Goal: Task Accomplishment & Management: Use online tool/utility

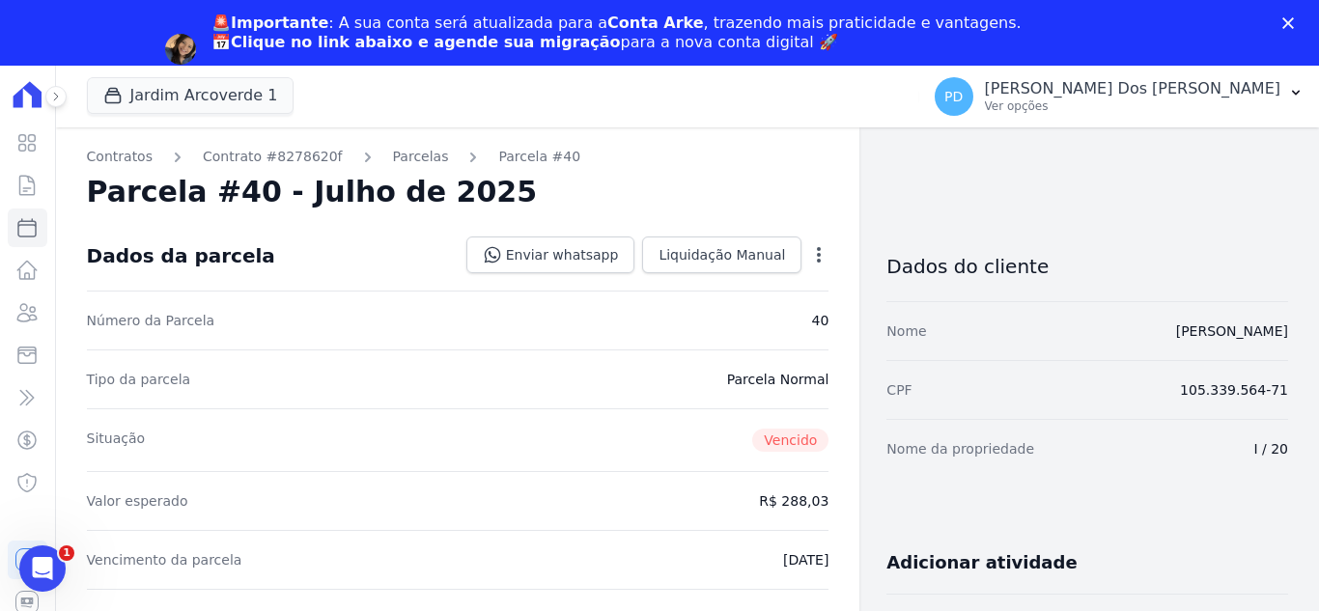
click at [23, 187] on icon at bounding box center [26, 185] width 23 height 23
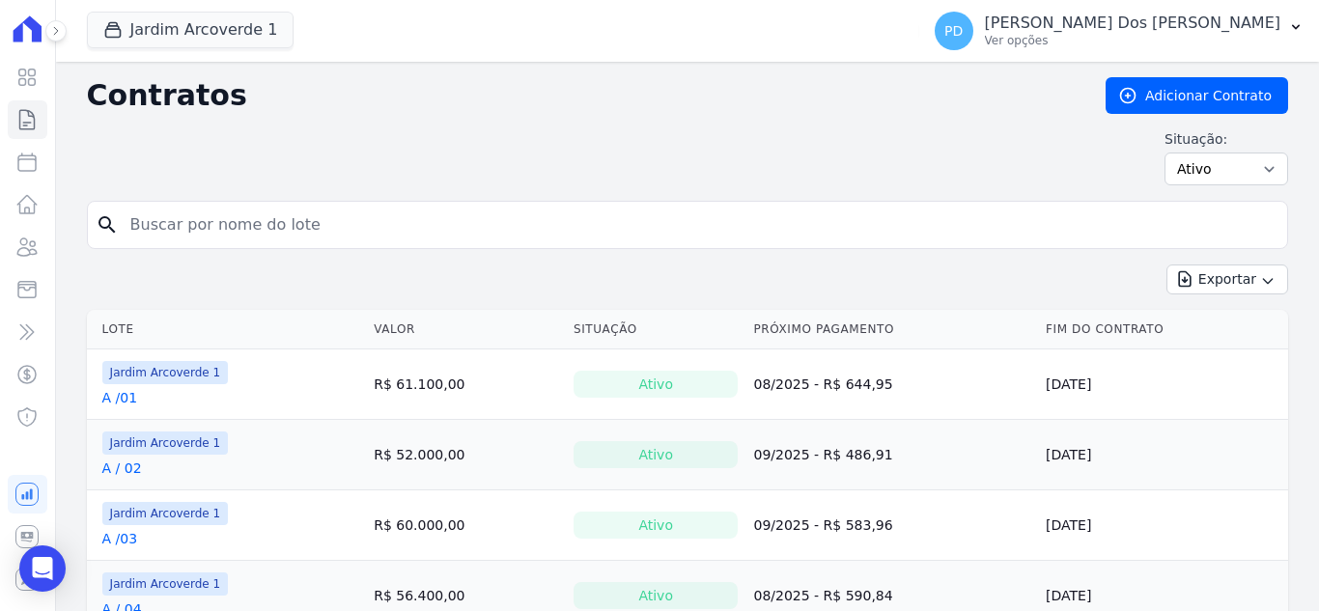
click at [526, 222] on input "search" at bounding box center [699, 225] width 1160 height 39
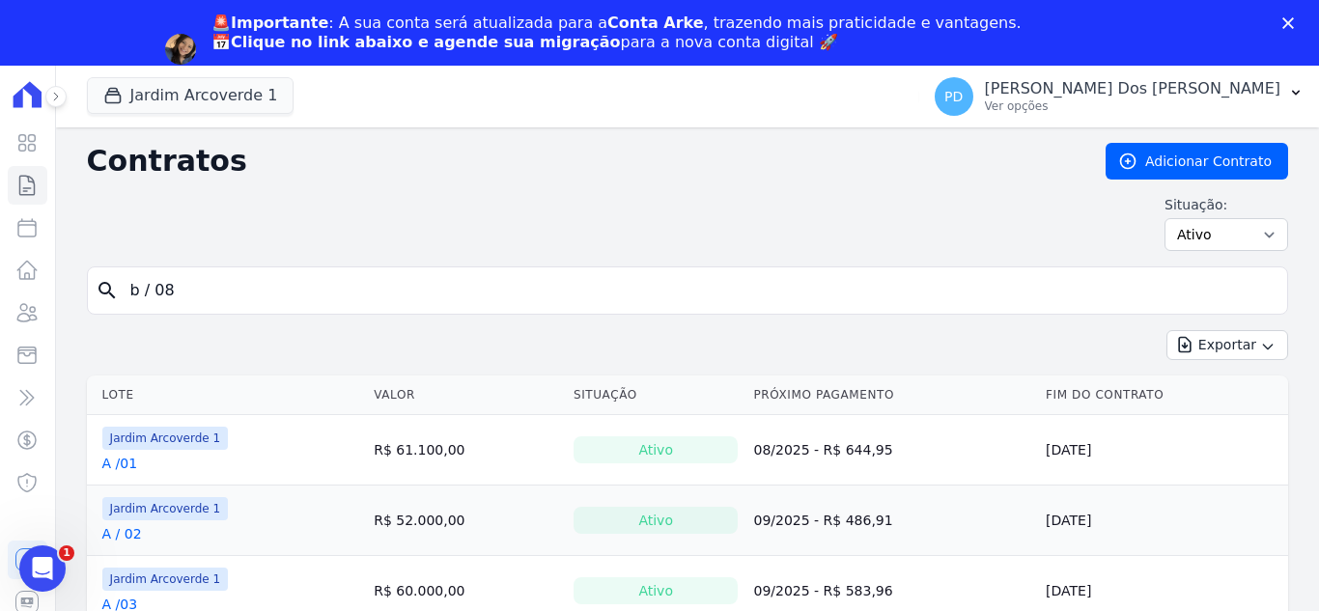
type input "b / 08"
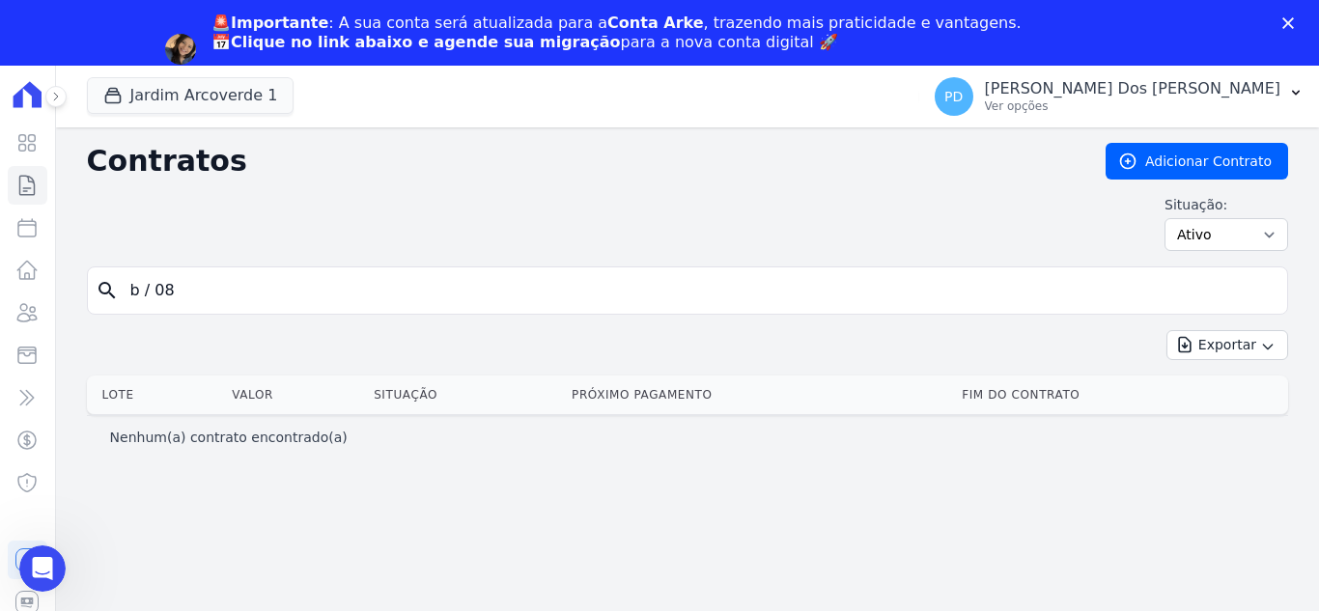
click at [155, 292] on input "b / 08" at bounding box center [699, 290] width 1160 height 39
type input "b /08"
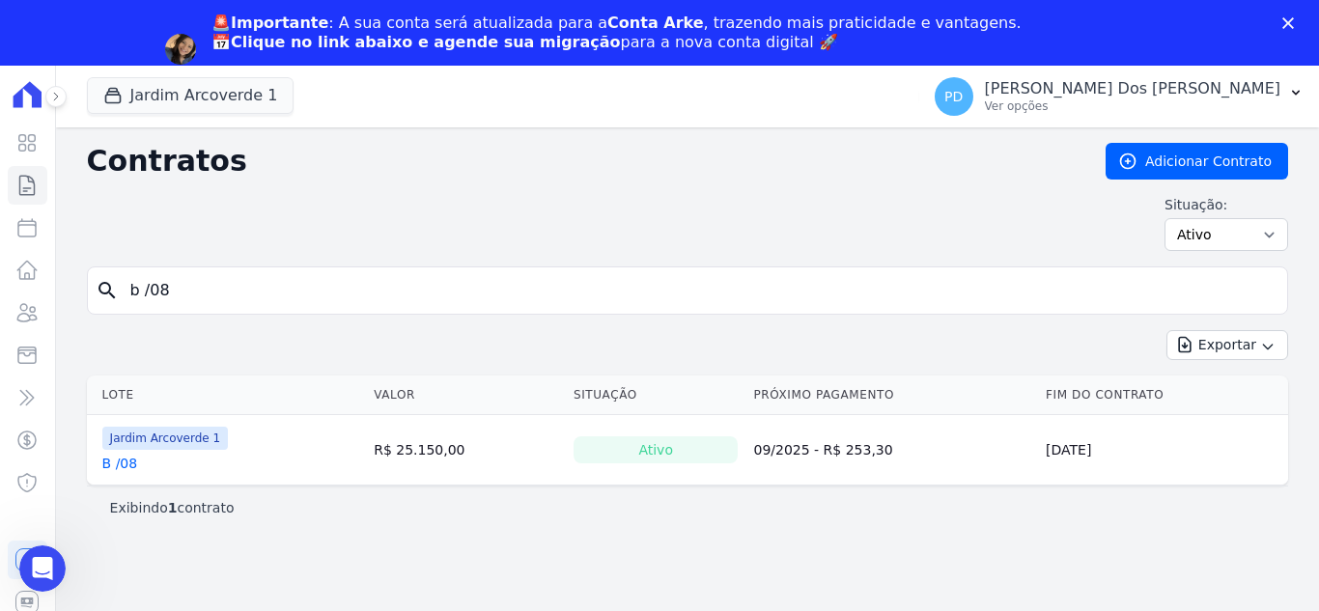
click at [123, 467] on link "B /08" at bounding box center [120, 463] width 36 height 19
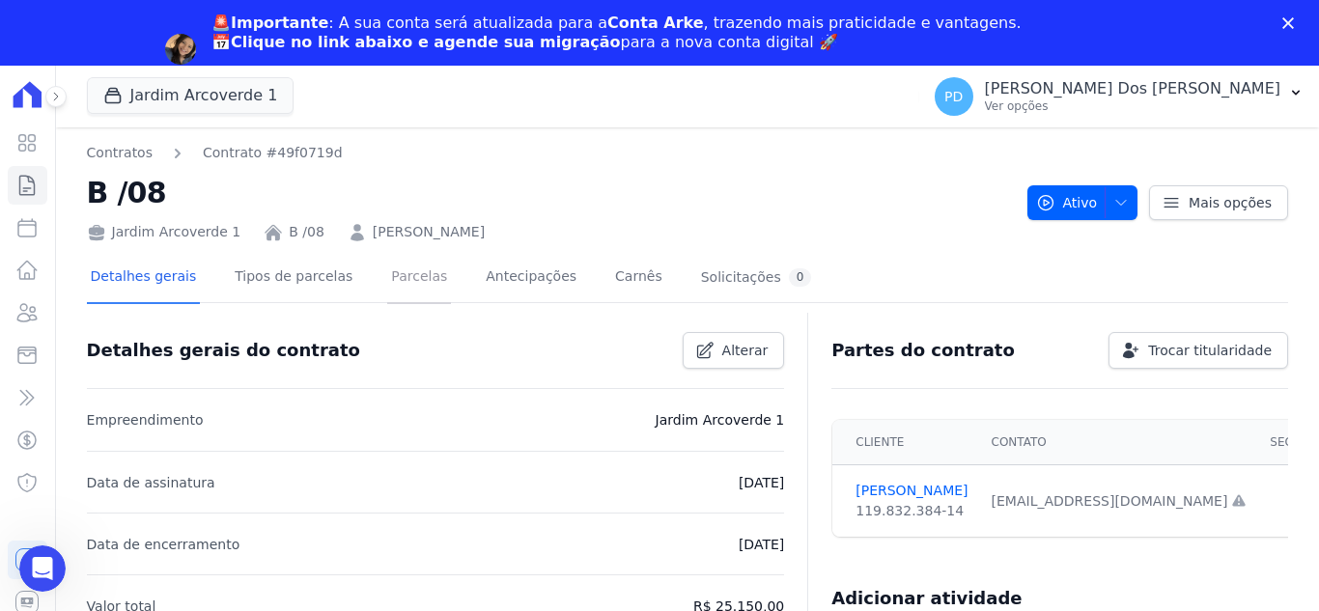
click at [411, 279] on link "Parcelas" at bounding box center [419, 278] width 64 height 51
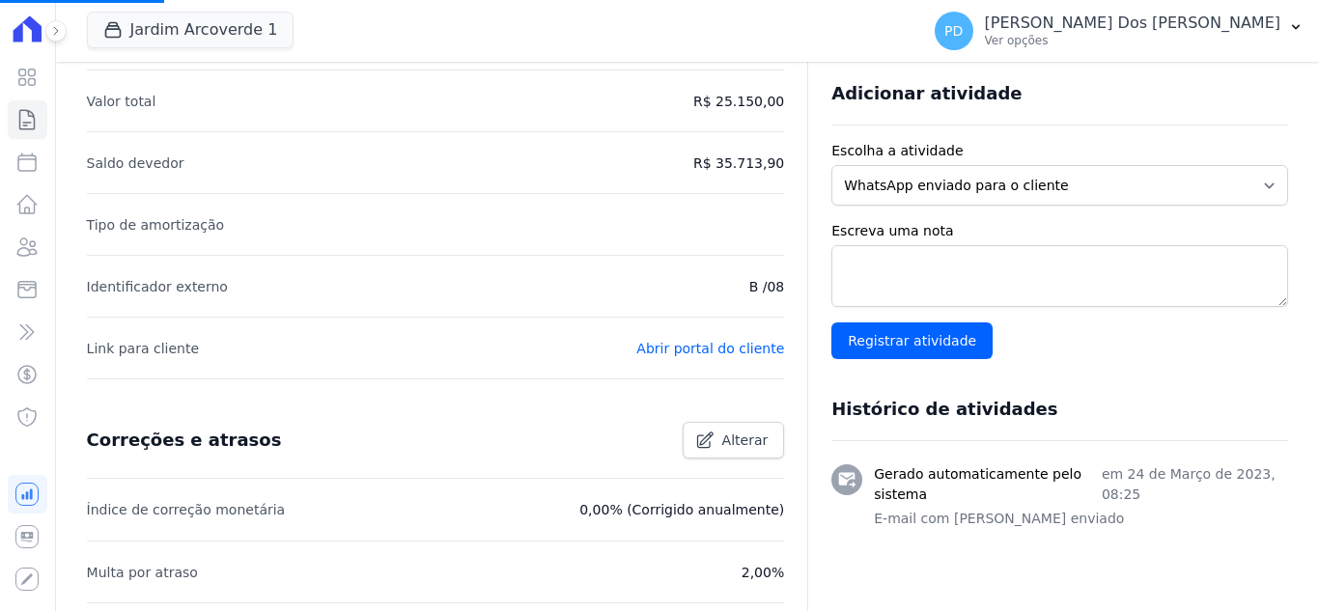
scroll to position [483, 0]
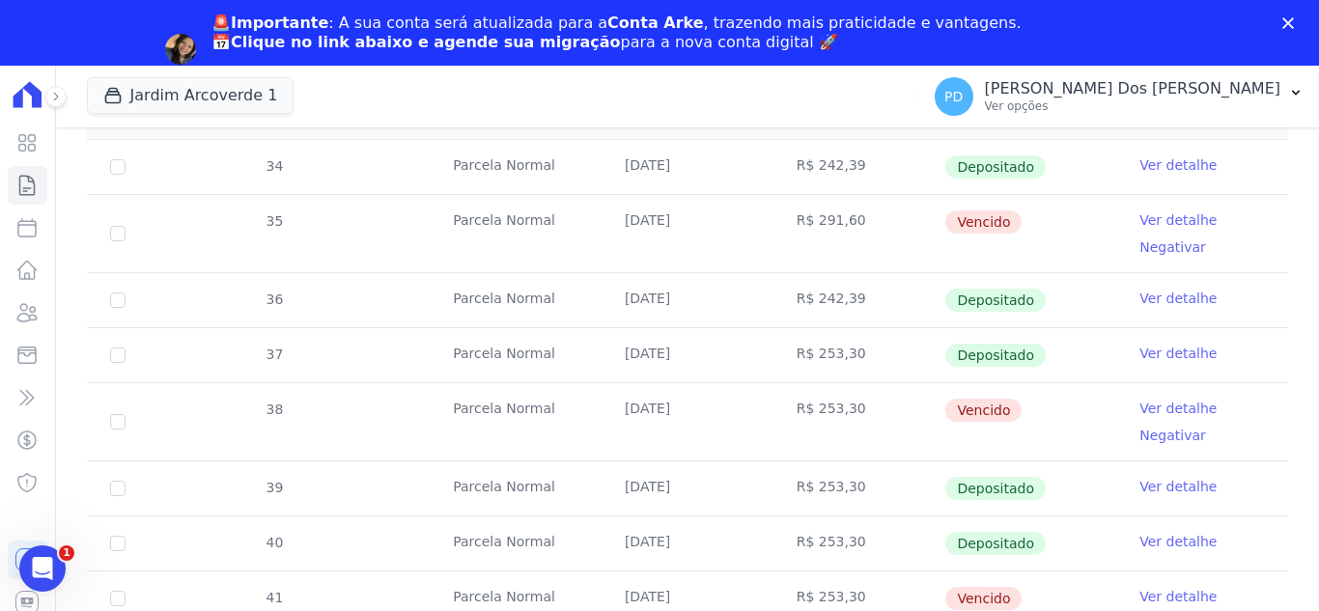
scroll to position [483, 0]
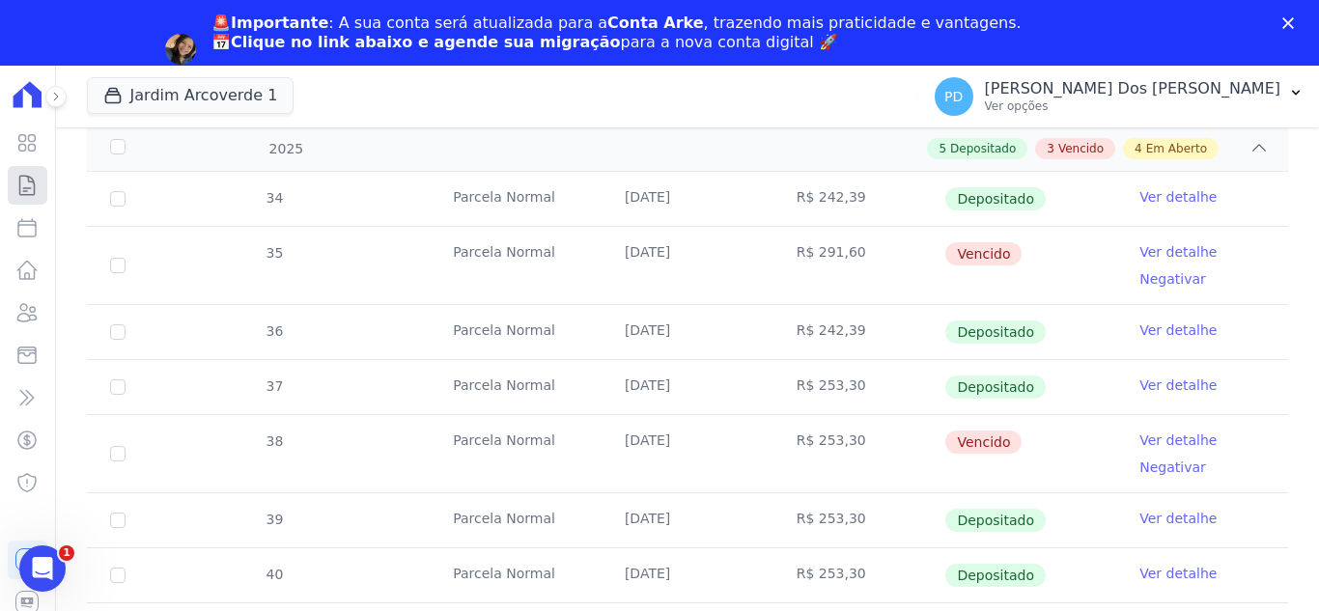
drag, startPoint x: 24, startPoint y: 191, endPoint x: 98, endPoint y: 196, distance: 74.5
click at [24, 191] on icon at bounding box center [27, 185] width 14 height 19
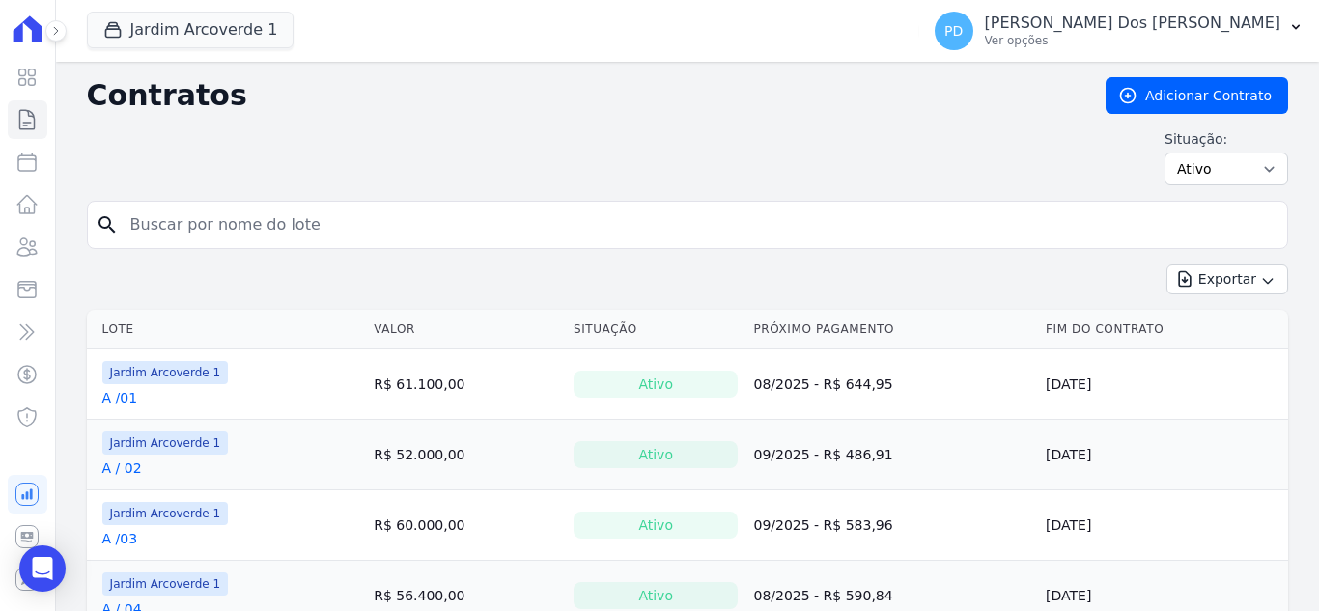
click at [310, 228] on input "search" at bounding box center [699, 225] width 1160 height 39
type input "e / 09"
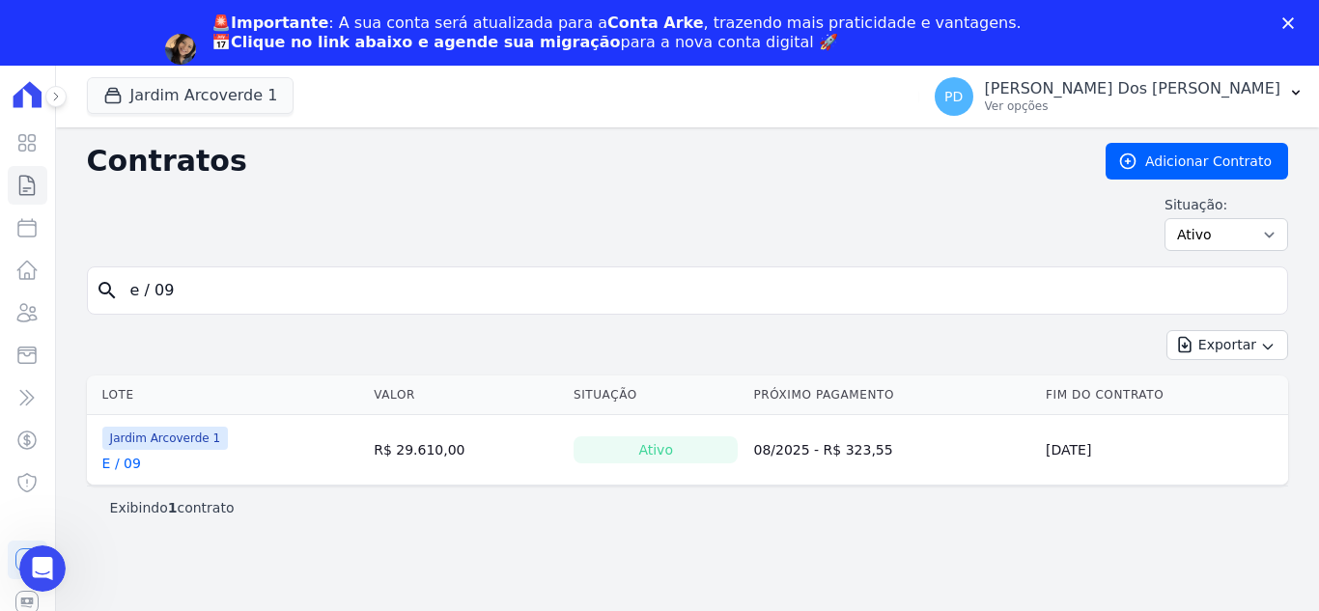
click at [131, 458] on link "E / 09" at bounding box center [121, 463] width 39 height 19
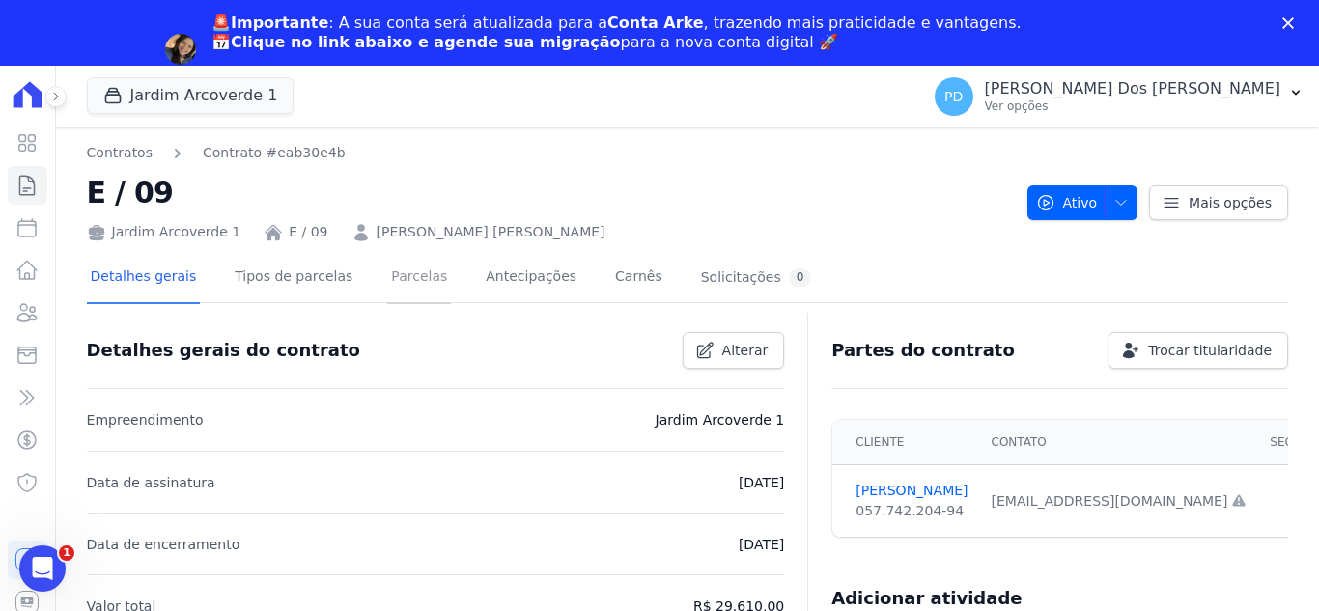
click at [402, 272] on link "Parcelas" at bounding box center [419, 278] width 64 height 51
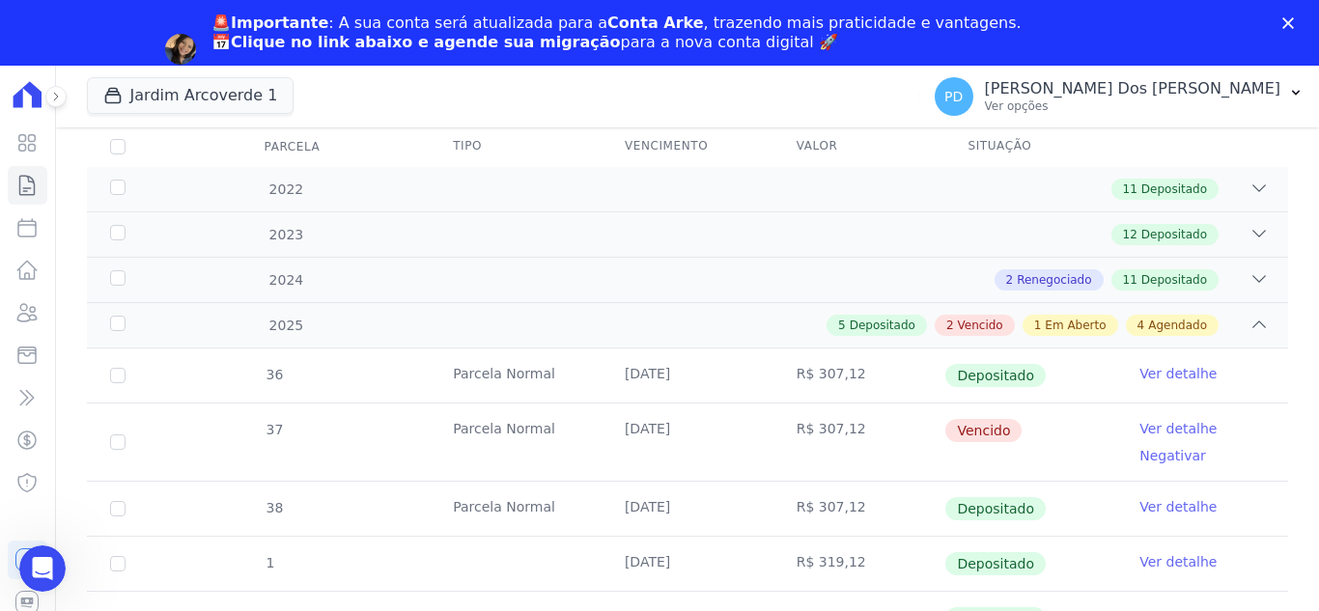
scroll to position [386, 0]
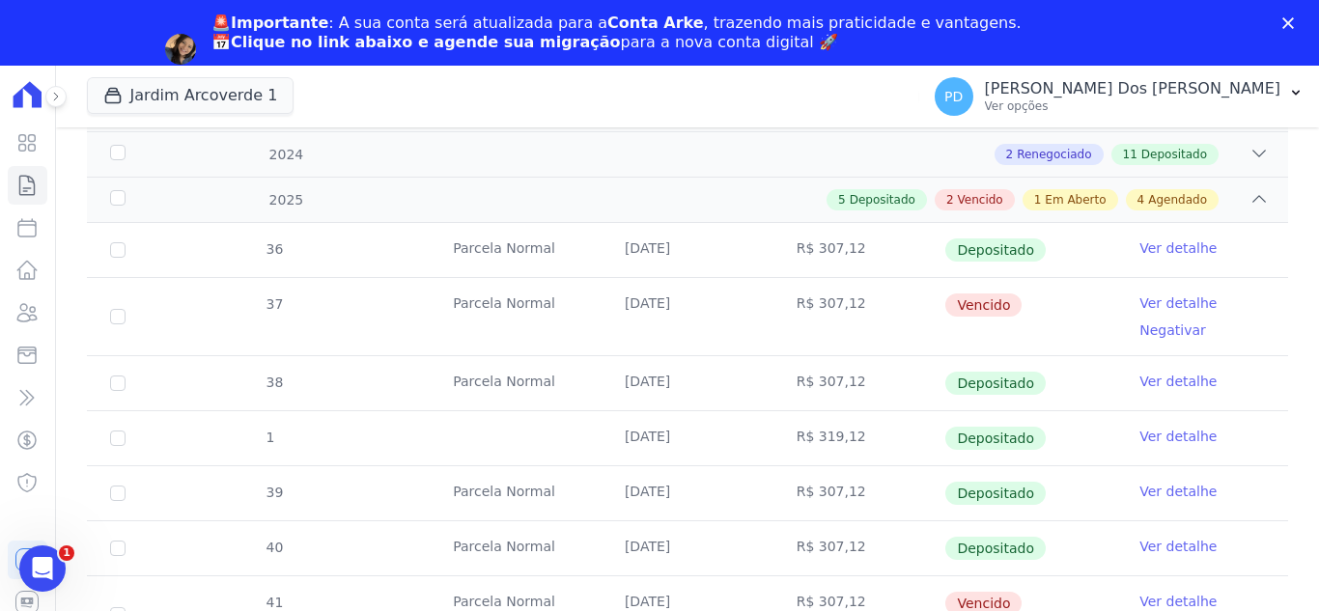
click at [1147, 299] on link "Ver detalhe" at bounding box center [1177, 302] width 77 height 19
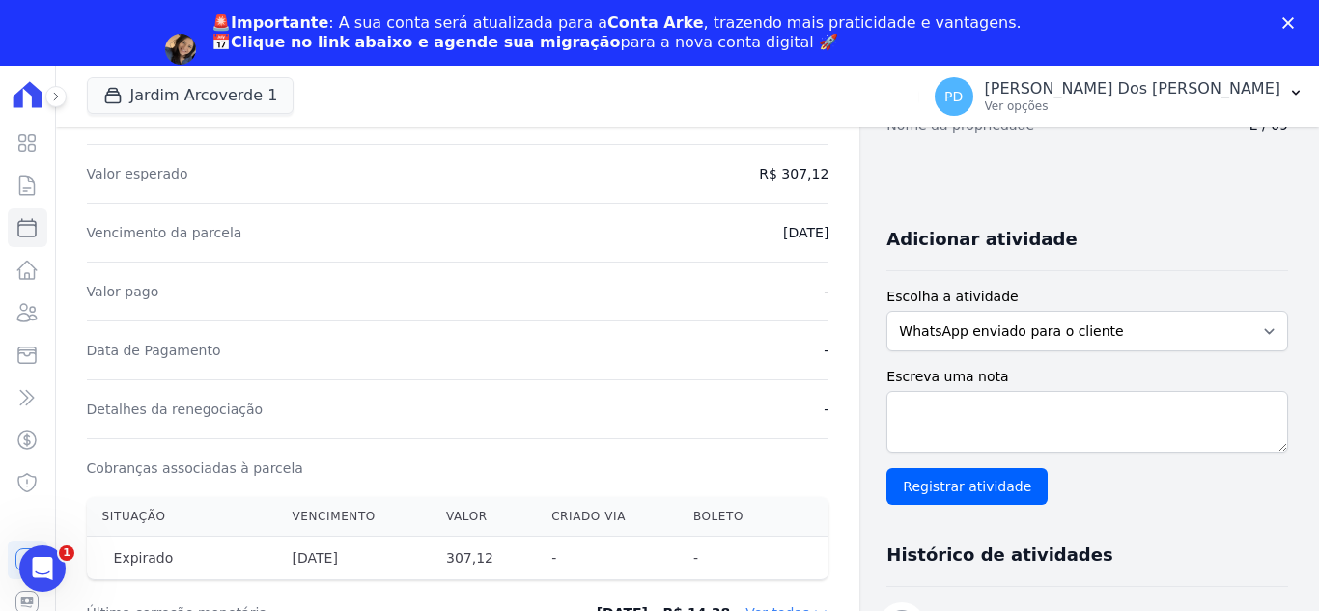
scroll to position [290, 0]
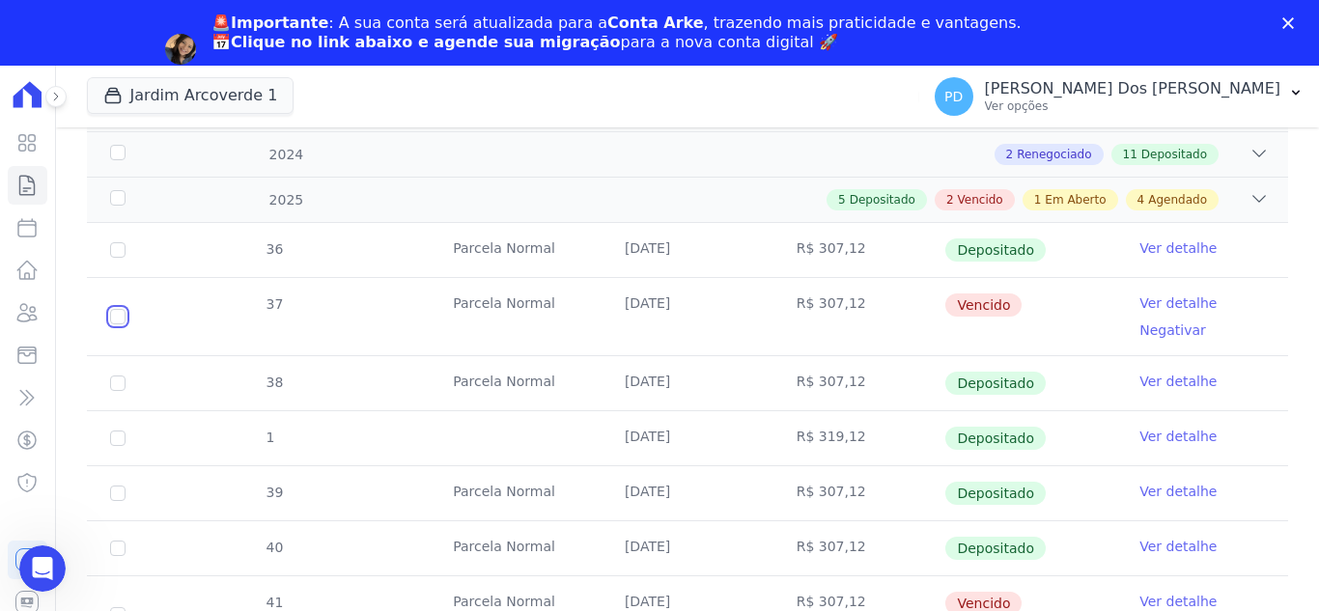
click at [115, 311] on input "checkbox" at bounding box center [117, 316] width 15 height 15
checkbox input "true"
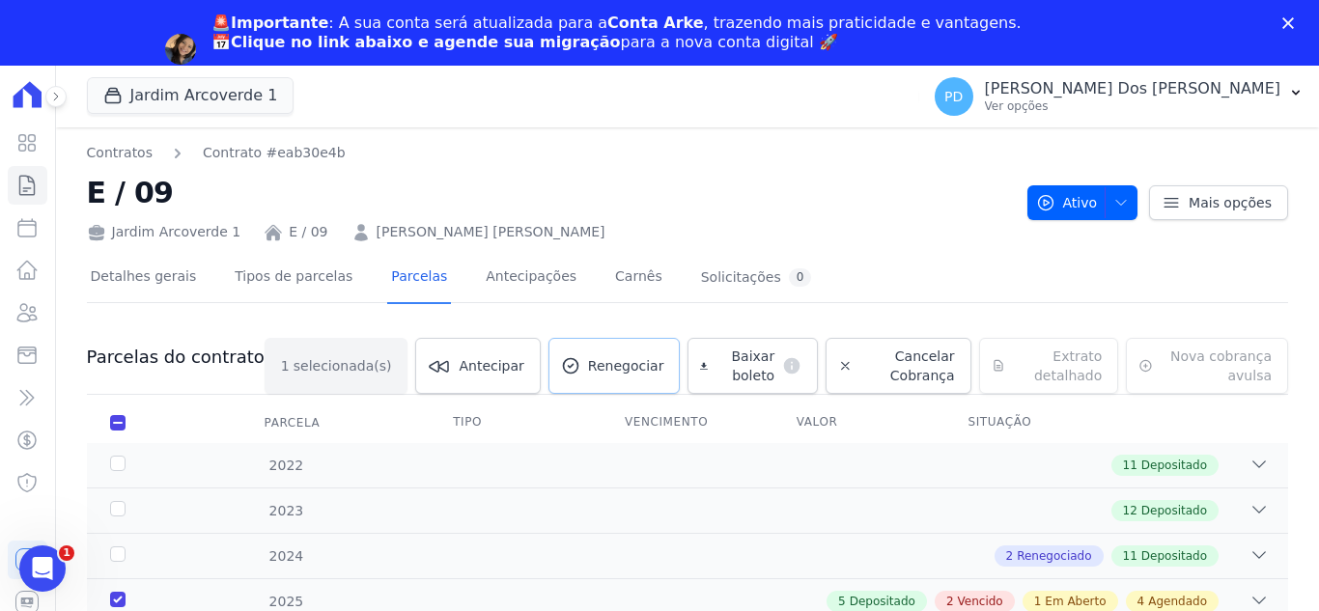
click at [588, 361] on span "Renegociar" at bounding box center [626, 365] width 76 height 19
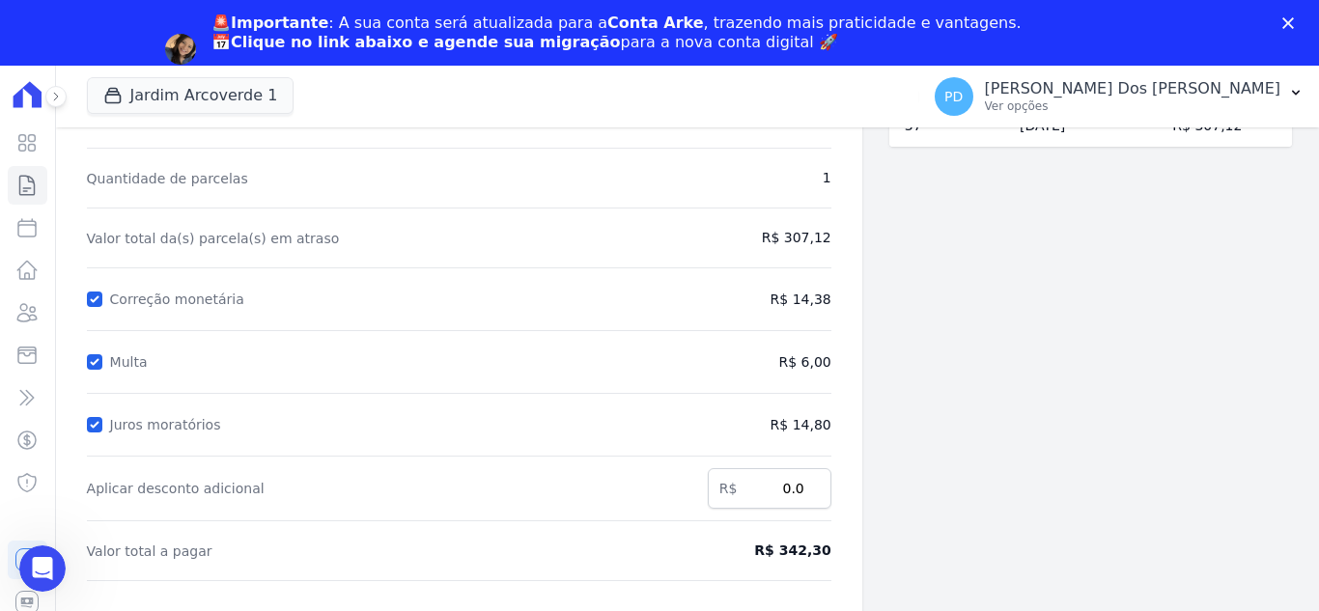
scroll to position [193, 0]
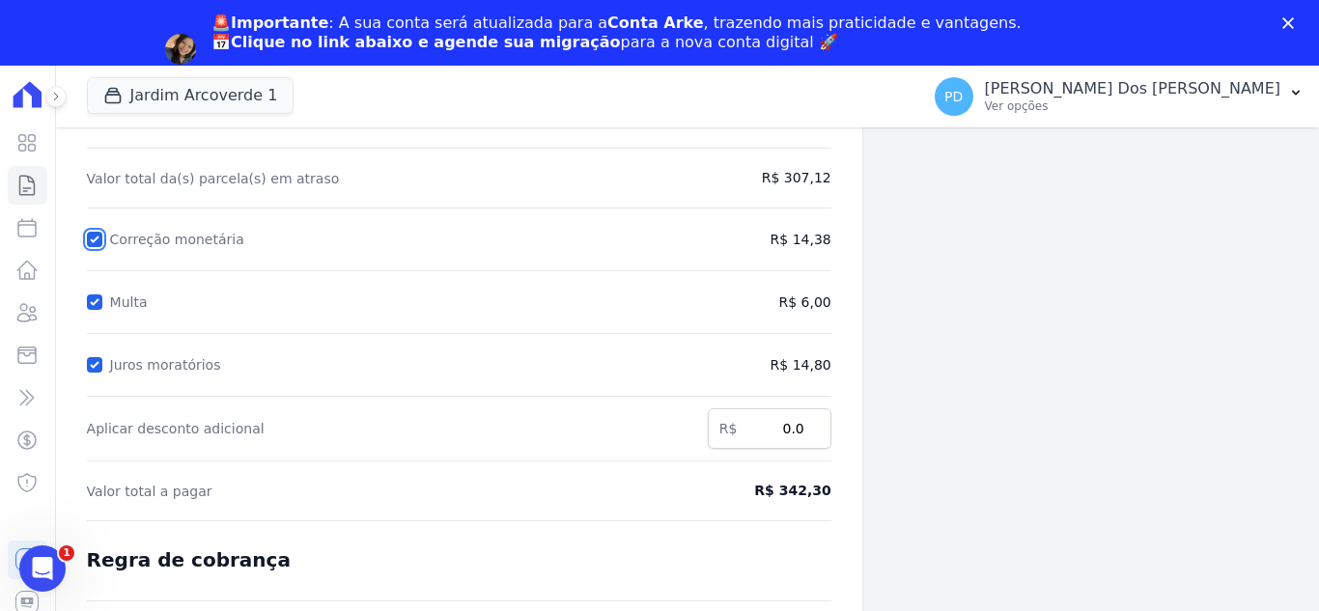
click at [95, 237] on input "Correção monetária" at bounding box center [94, 239] width 15 height 15
checkbox input "false"
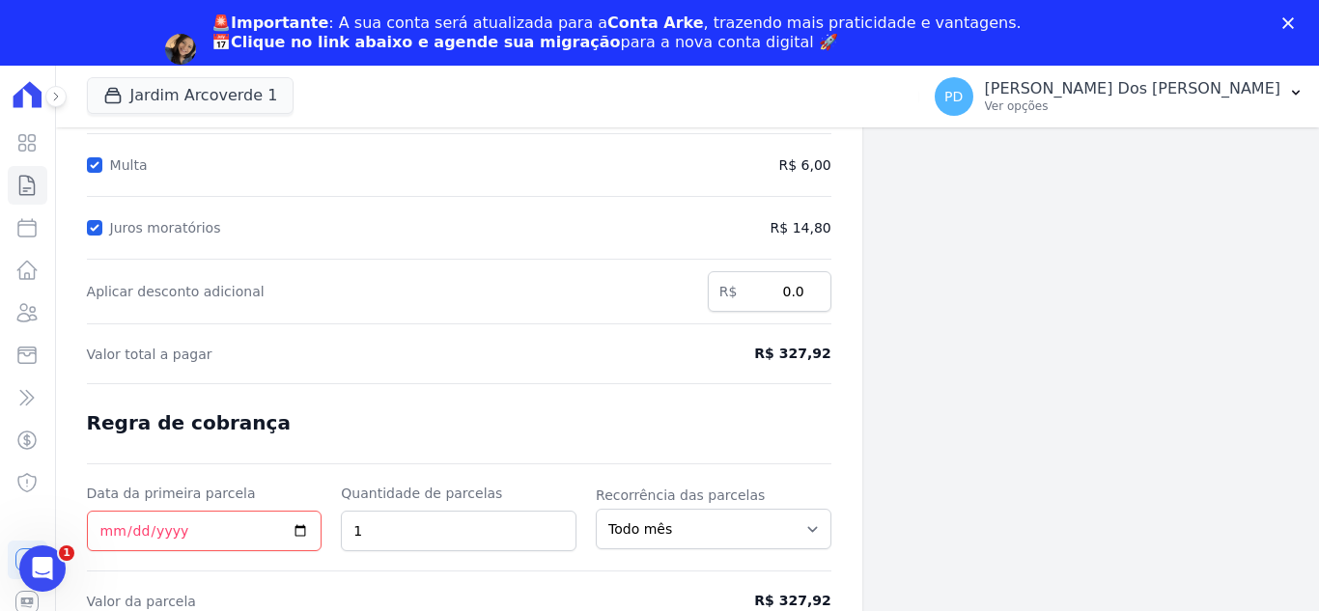
scroll to position [356, 0]
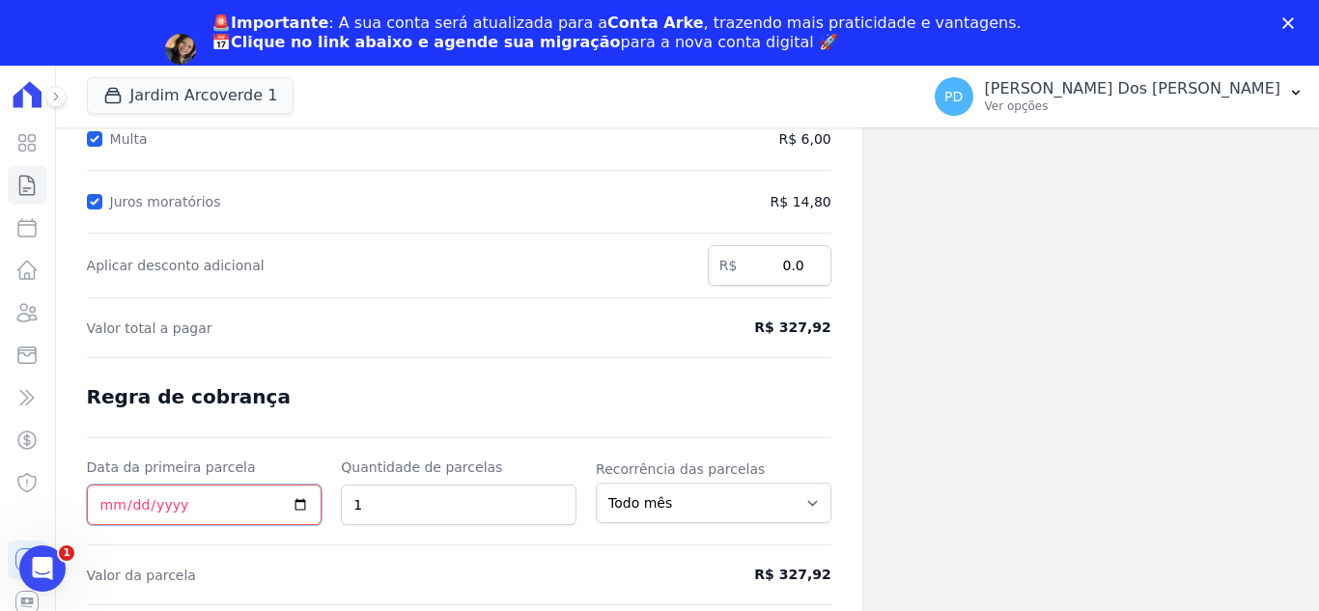
click at [103, 507] on input "Data da primeira parcela" at bounding box center [205, 505] width 236 height 41
type input "[DATE]"
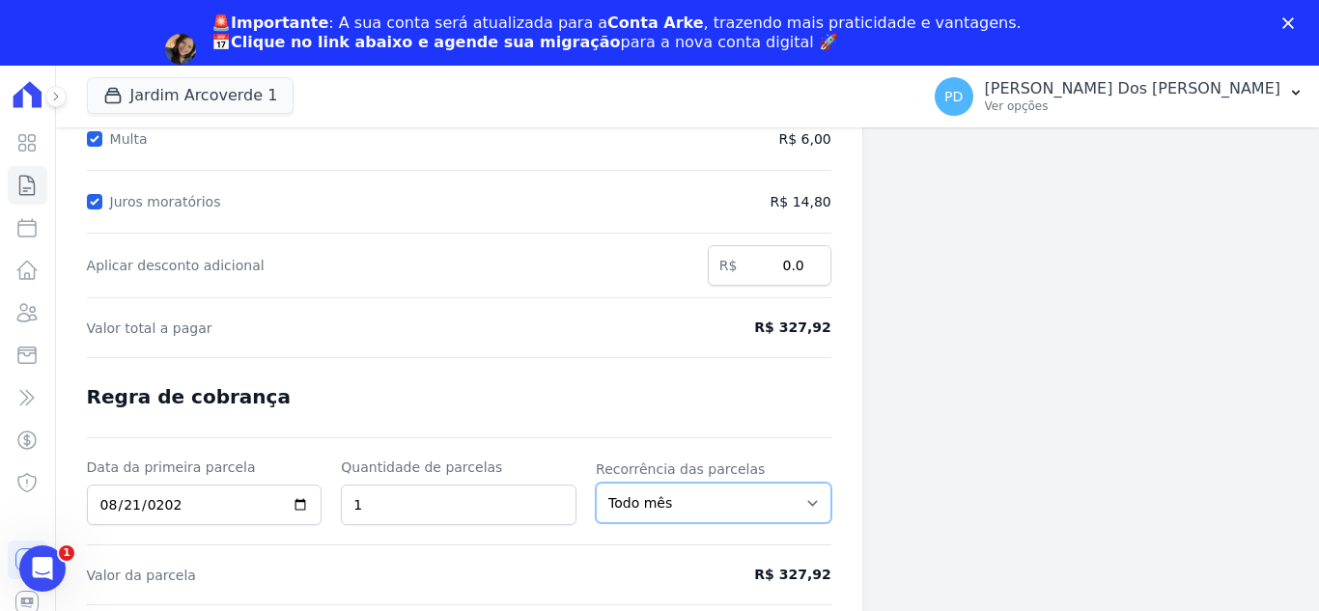
click at [666, 495] on select "Todo mês A cada 2 meses A cada 3 meses A cada 6 meses A cada 10 meses A cada 12…" at bounding box center [714, 503] width 236 height 41
click at [596, 551] on form "Cálculo da renegociação Quantidade de parcelas 1 Valor total da(s) parcela(s) e…" at bounding box center [459, 270] width 744 height 781
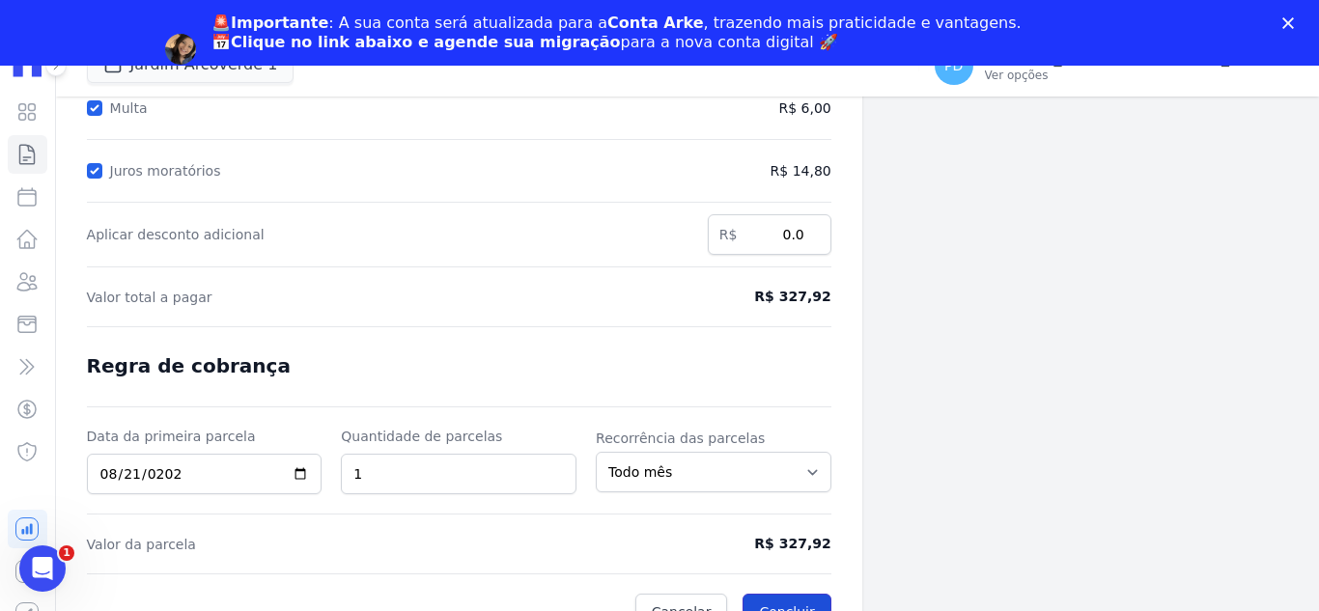
click at [809, 599] on button "Concluir" at bounding box center [786, 612] width 88 height 37
click at [1285, 17] on icon "Fechar" at bounding box center [1288, 23] width 12 height 12
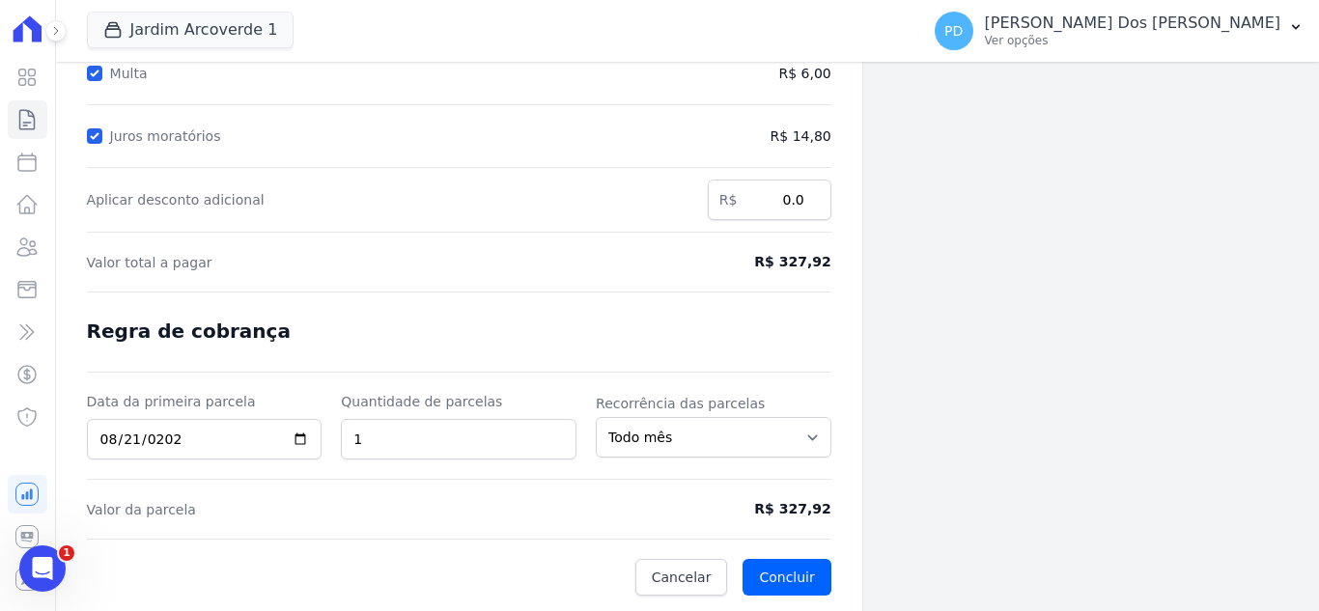
scroll to position [0, 0]
